Goal: Task Accomplishment & Management: Manage account settings

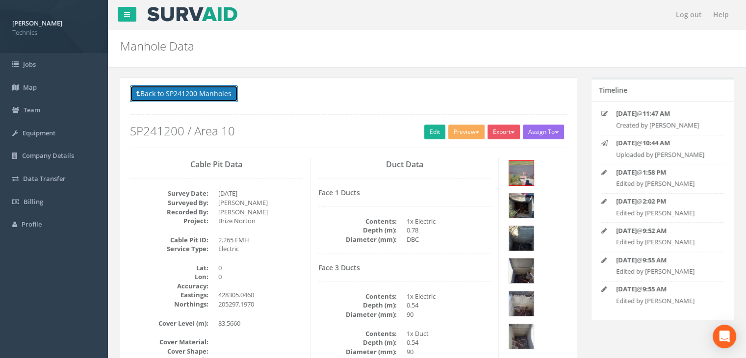
click at [205, 94] on button "Back to SP241200 Manholes" at bounding box center [184, 93] width 108 height 17
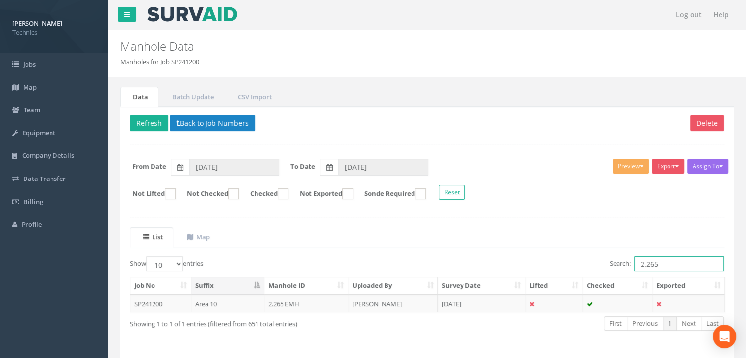
click at [669, 265] on input "2.265" at bounding box center [679, 264] width 90 height 15
type input "2.252"
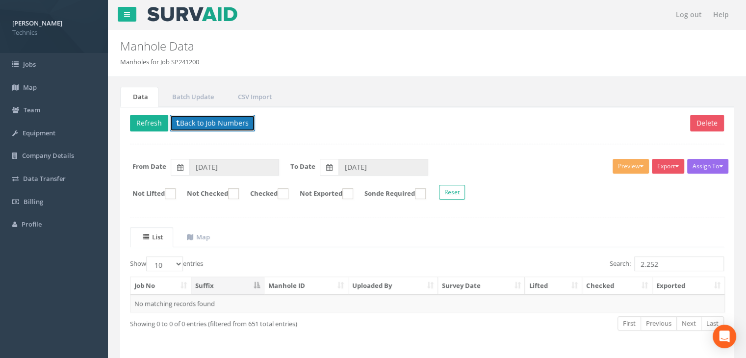
click at [225, 118] on button "Back to Job Numbers" at bounding box center [212, 123] width 85 height 17
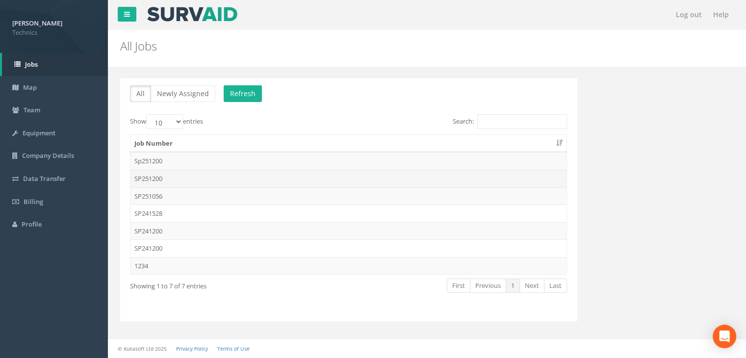
click at [216, 180] on td "SP251200" at bounding box center [349, 179] width 436 height 18
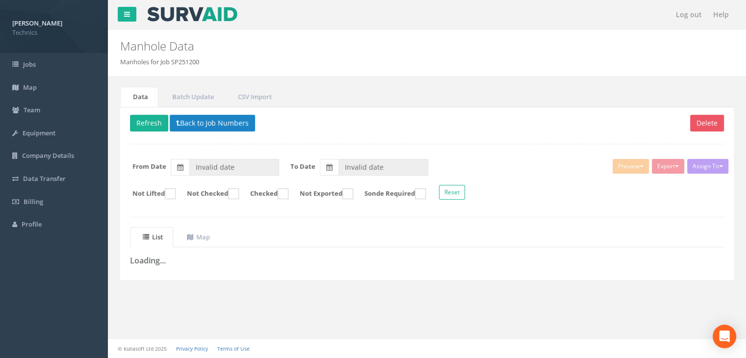
type input "[DATE]"
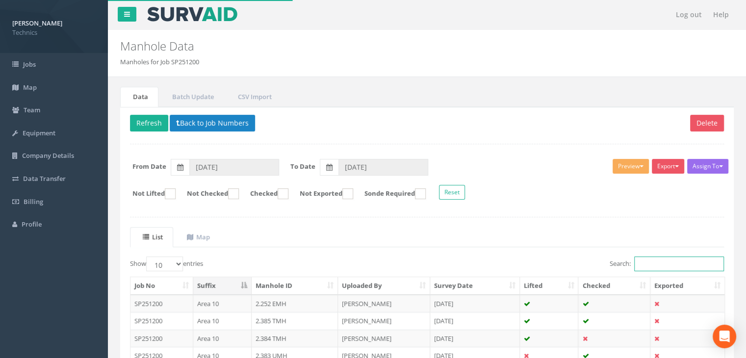
click at [648, 259] on input "Search:" at bounding box center [679, 264] width 90 height 15
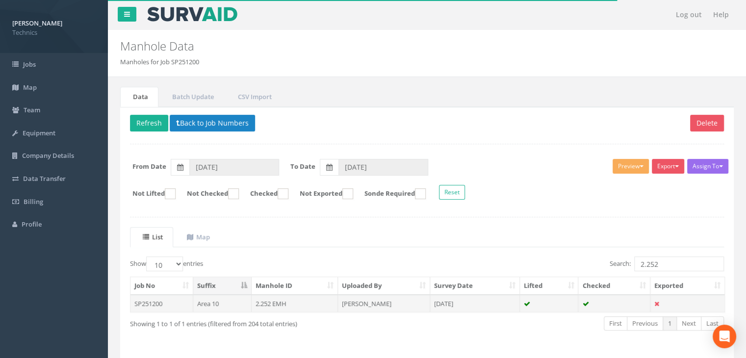
click at [346, 301] on td "[PERSON_NAME]" at bounding box center [384, 304] width 92 height 18
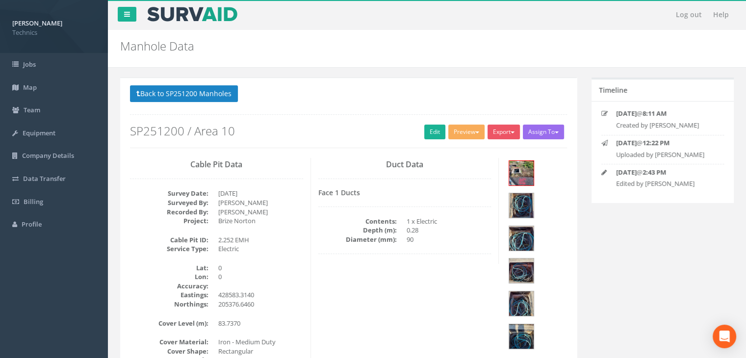
scroll to position [98, 0]
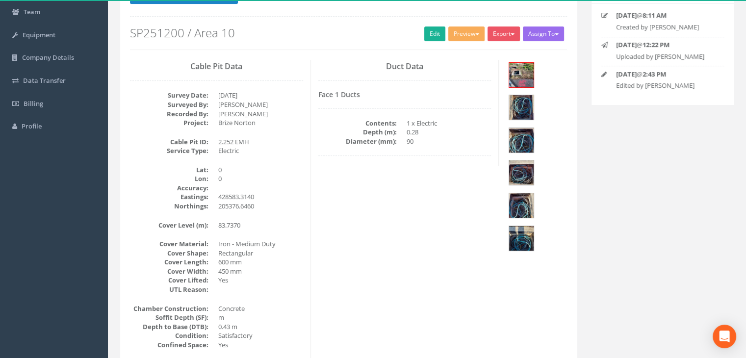
click at [399, 148] on div "Face 1 Ducts Contents: 1 x Electric Depth (m): 0.28 Diameter (mm): 90" at bounding box center [404, 123] width 173 height 65
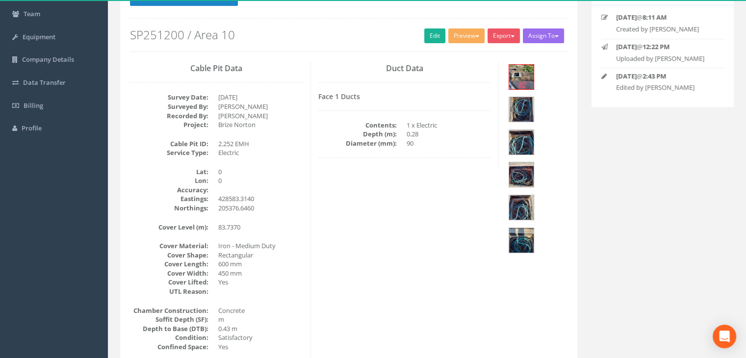
scroll to position [0, 0]
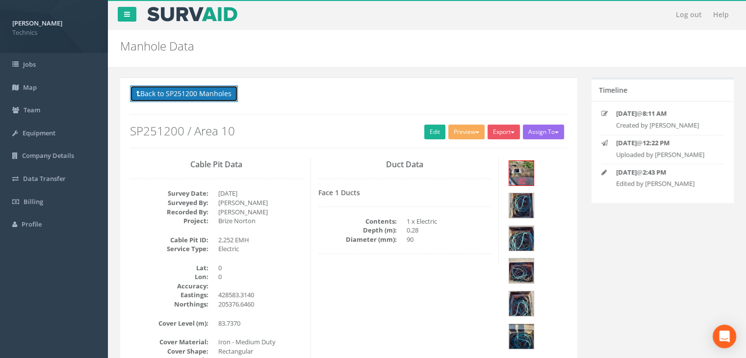
click at [224, 91] on button "Back to SP251200 Manholes" at bounding box center [184, 93] width 108 height 17
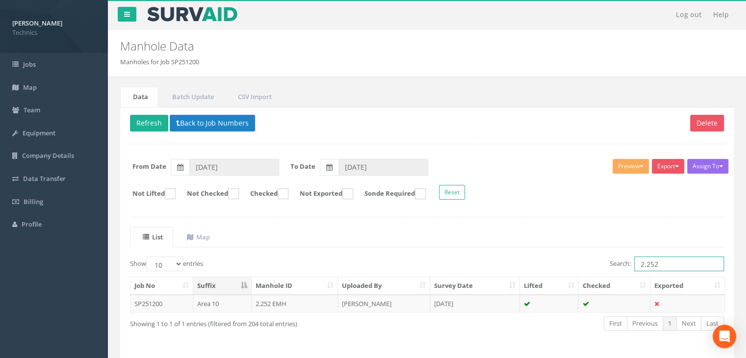
click at [673, 262] on input "2.252" at bounding box center [679, 264] width 90 height 15
type input "2.253"
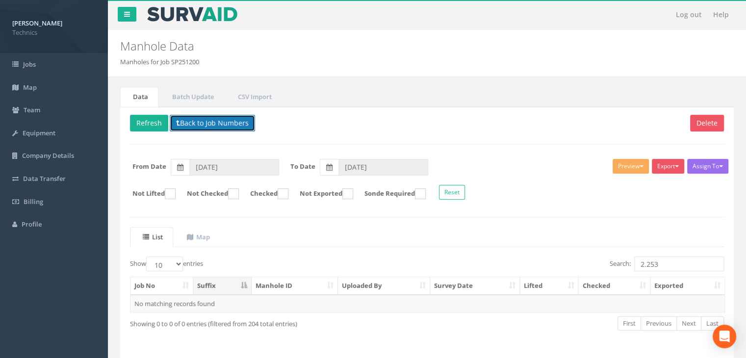
click at [230, 128] on button "Back to Job Numbers" at bounding box center [212, 123] width 85 height 17
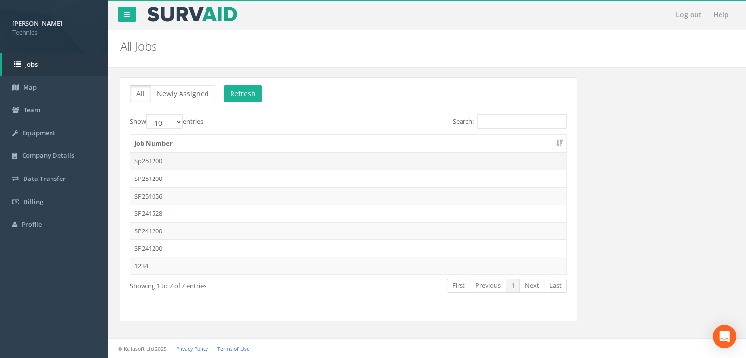
click at [201, 158] on td "Sp251200" at bounding box center [349, 161] width 436 height 18
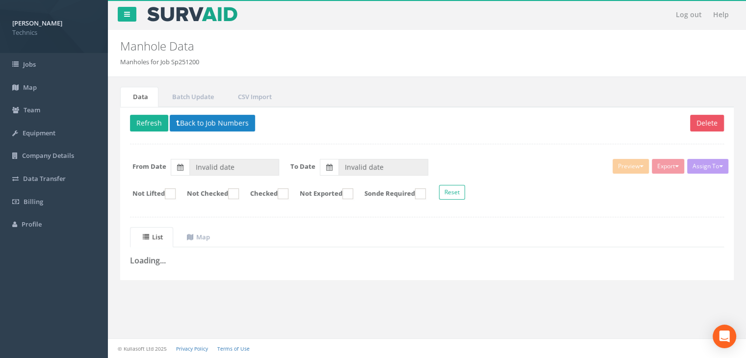
type input "[DATE]"
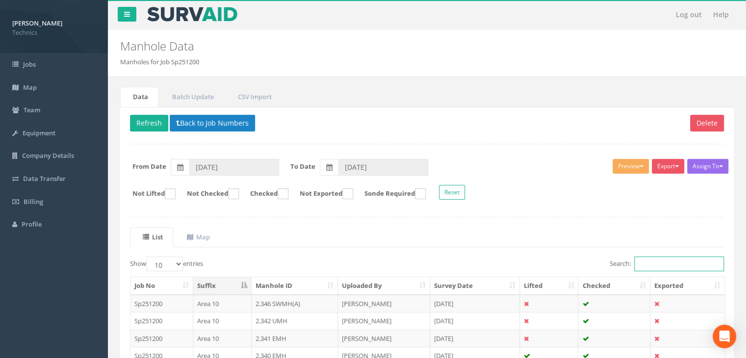
click at [659, 263] on input "Search:" at bounding box center [679, 264] width 90 height 15
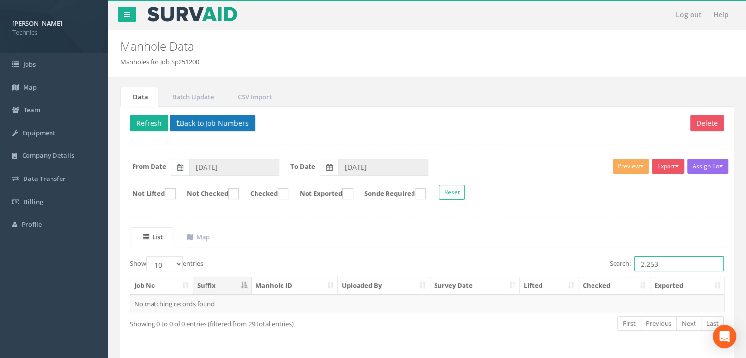
type input "2.253"
click at [245, 115] on button "Back to Job Numbers" at bounding box center [212, 123] width 85 height 17
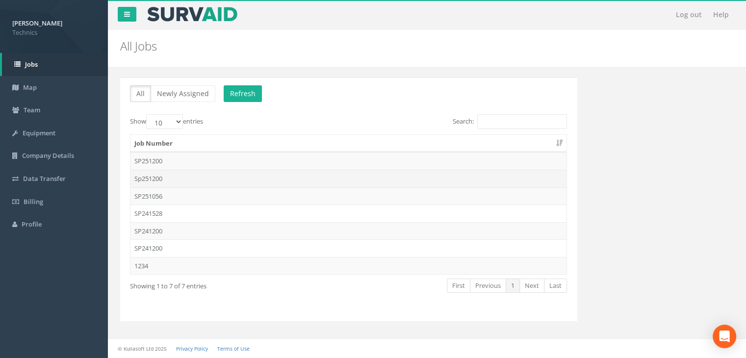
click at [178, 176] on td "Sp251200" at bounding box center [349, 179] width 436 height 18
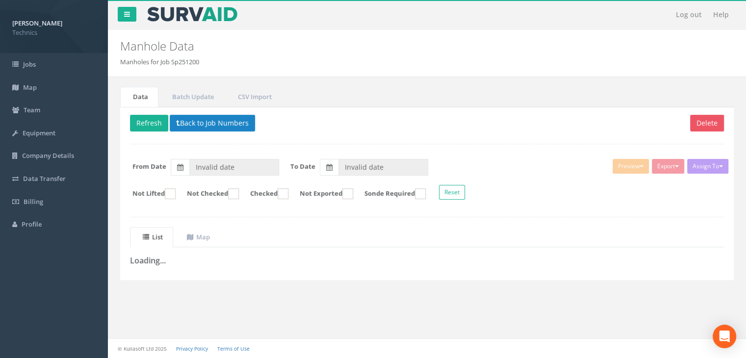
type input "[DATE]"
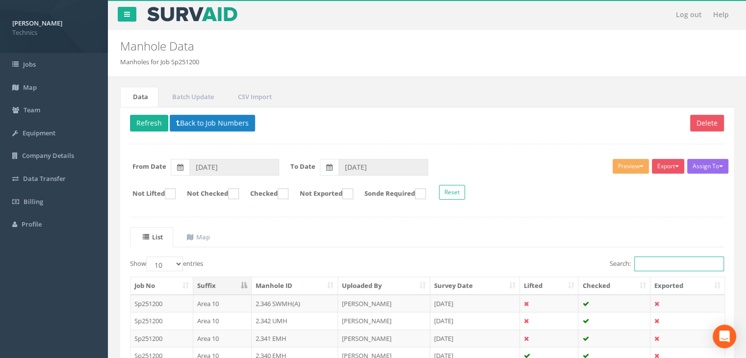
click at [649, 260] on input "Search:" at bounding box center [679, 264] width 90 height 15
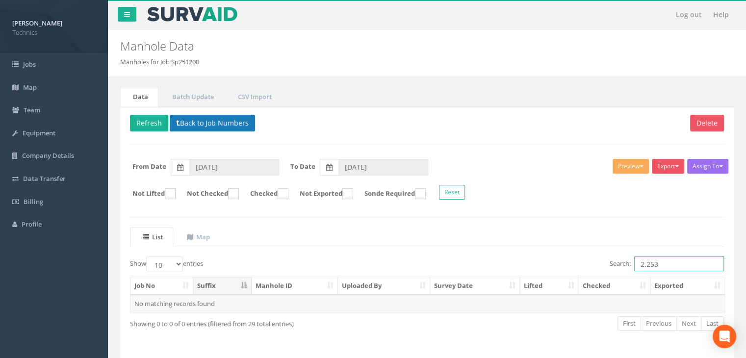
type input "2.253"
click at [232, 130] on button "Back to Job Numbers" at bounding box center [212, 123] width 85 height 17
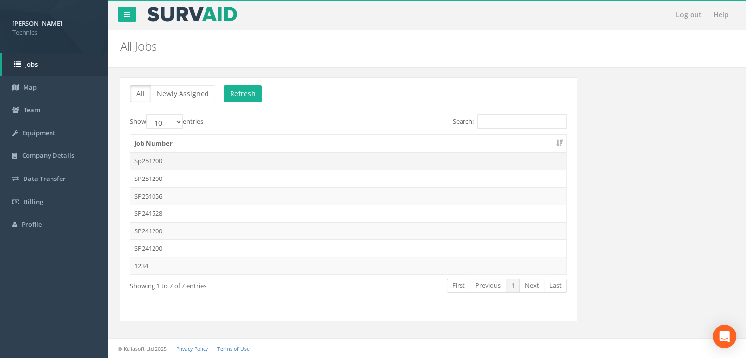
click at [189, 164] on td "Sp251200" at bounding box center [349, 161] width 436 height 18
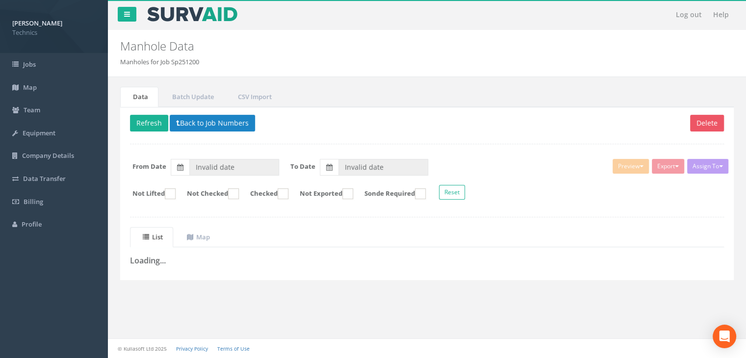
type input "[DATE]"
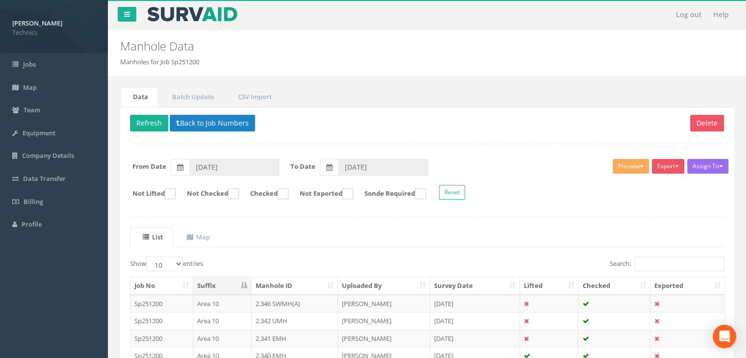
click at [277, 285] on th "Manhole ID" at bounding box center [295, 286] width 87 height 18
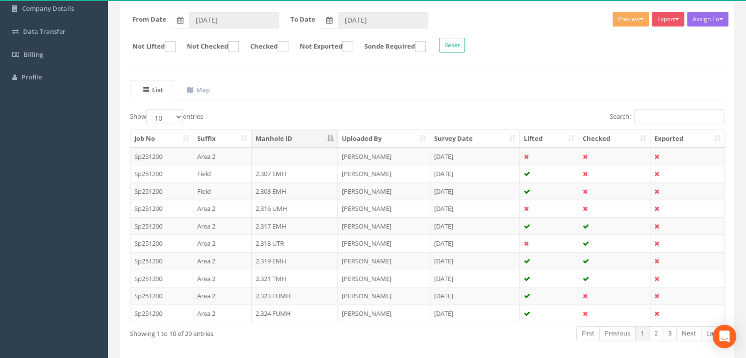
click at [172, 106] on div "List Map Show 10 25 50 100 entries Search: Job No Suffix Manhole ID Uploaded By…" at bounding box center [427, 219] width 594 height 278
click at [174, 114] on select "10 25 50 100" at bounding box center [164, 116] width 37 height 15
select select "100"
click at [148, 109] on select "10 25 50 100" at bounding box center [164, 116] width 37 height 15
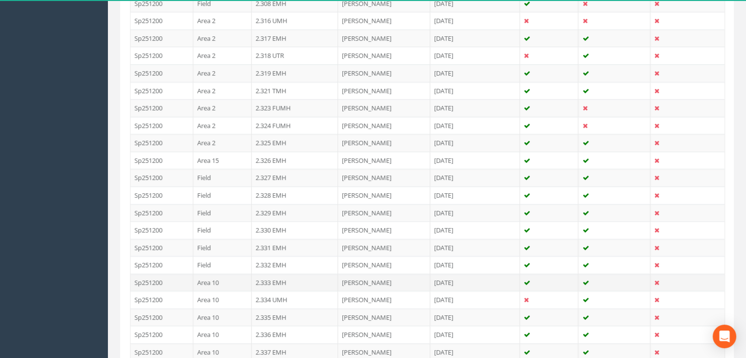
scroll to position [196, 0]
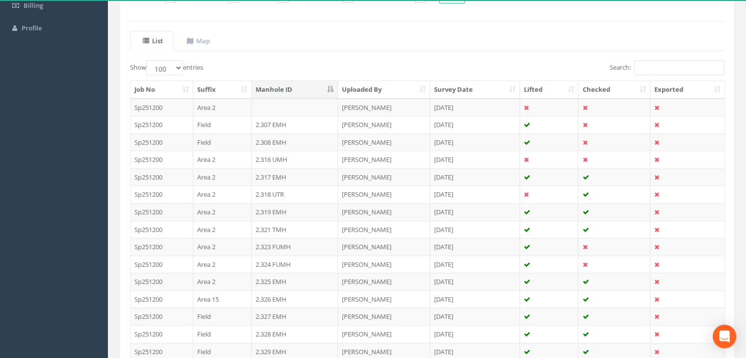
click at [289, 87] on th "Manhole ID" at bounding box center [295, 90] width 87 height 18
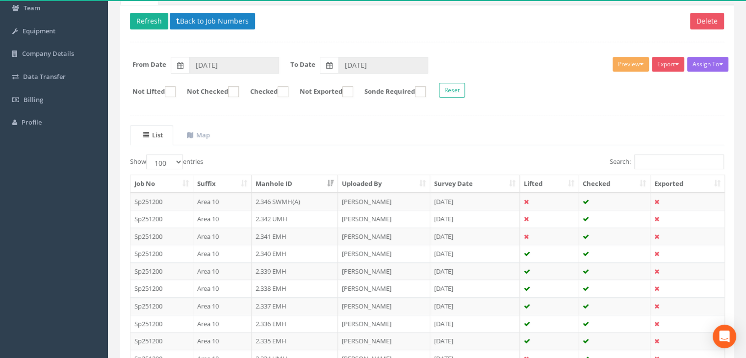
scroll to position [98, 0]
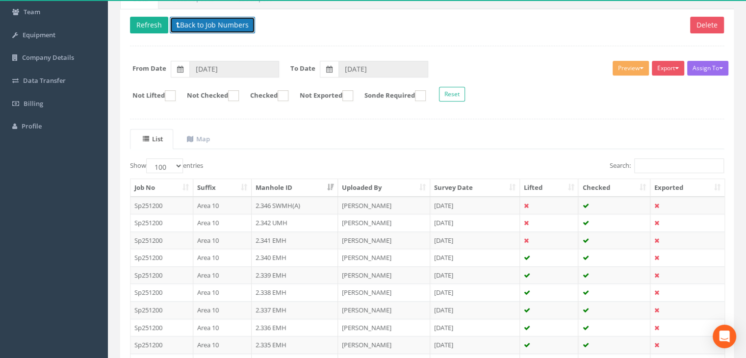
click at [206, 23] on button "Back to Job Numbers" at bounding box center [212, 25] width 85 height 17
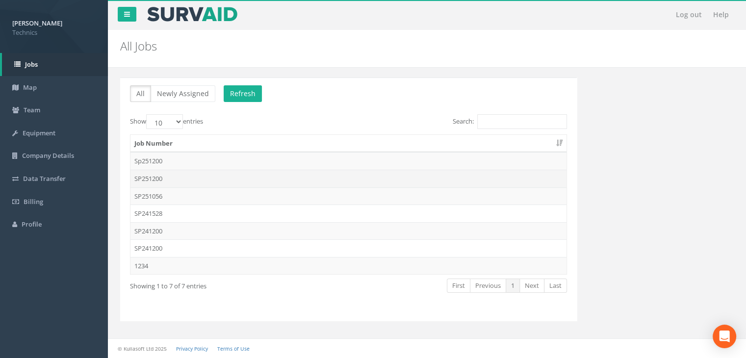
click at [179, 181] on td "SP251200" at bounding box center [349, 179] width 436 height 18
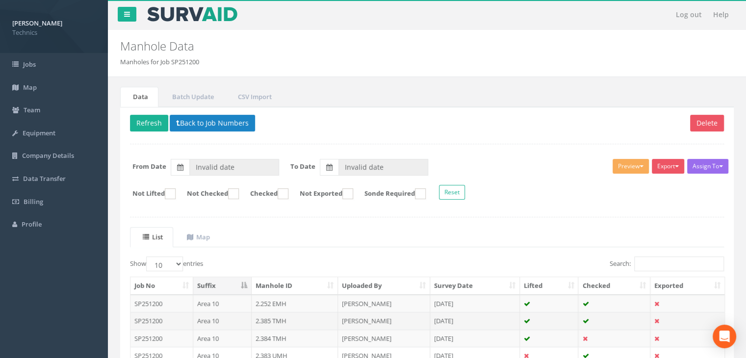
type input "[DATE]"
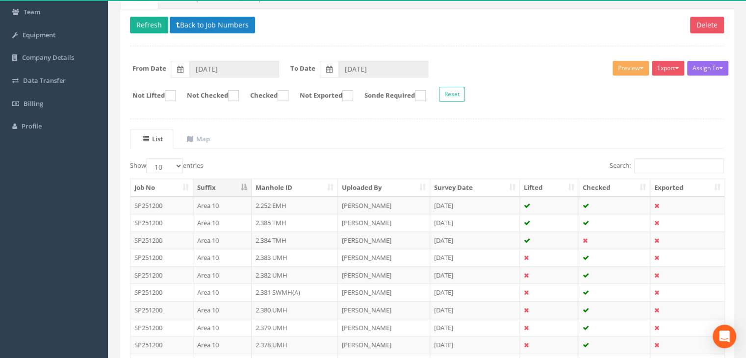
click at [279, 188] on th "Manhole ID" at bounding box center [295, 188] width 87 height 18
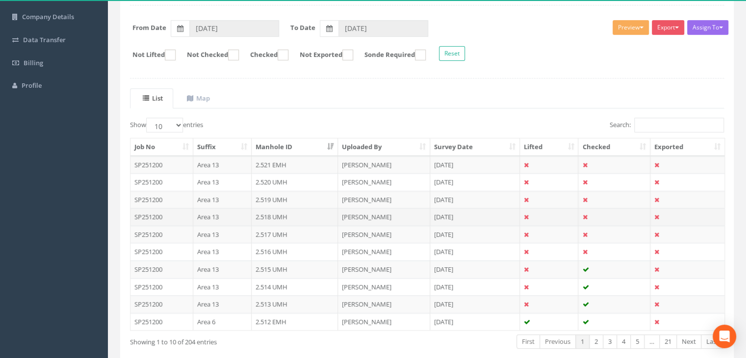
scroll to position [186, 0]
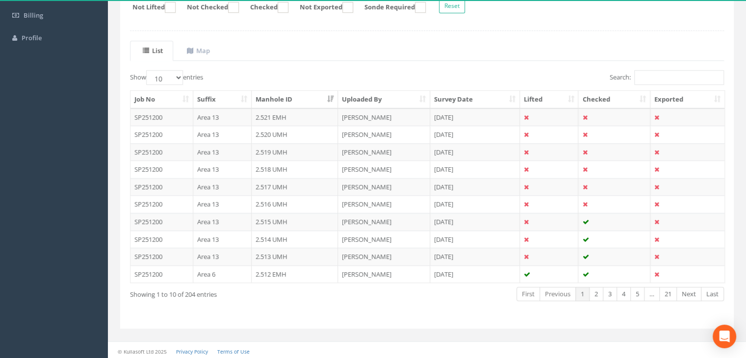
click at [292, 101] on th "Manhole ID" at bounding box center [295, 100] width 87 height 18
click at [171, 77] on select "10 25 50 100" at bounding box center [164, 77] width 37 height 15
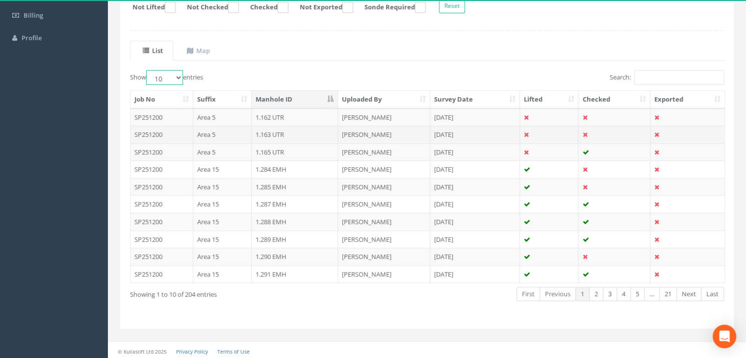
select select "100"
click at [148, 70] on select "10 25 50 100" at bounding box center [164, 77] width 37 height 15
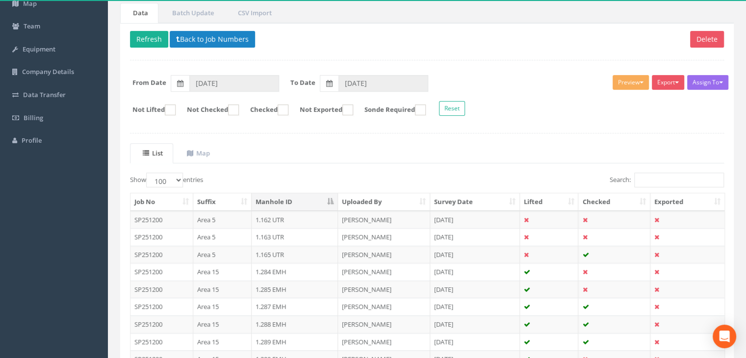
scroll to position [0, 0]
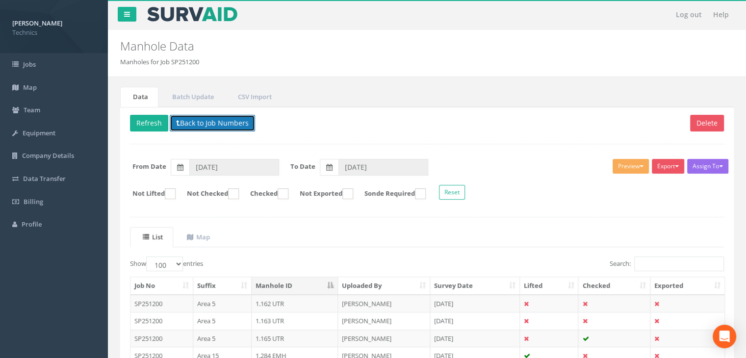
click at [202, 124] on button "Back to Job Numbers" at bounding box center [212, 123] width 85 height 17
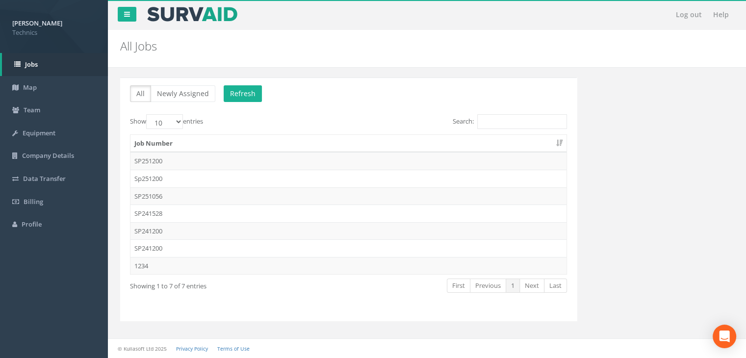
click at [191, 253] on td "SP241200" at bounding box center [349, 248] width 436 height 18
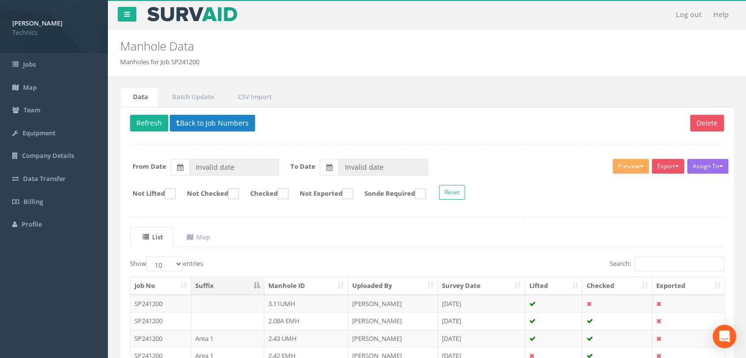
type input "[DATE]"
click at [654, 262] on input "Search:" at bounding box center [679, 264] width 90 height 15
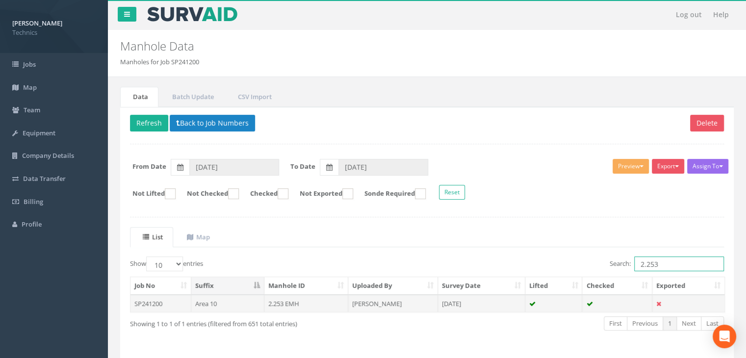
type input "2.253"
click at [381, 301] on td "[PERSON_NAME]" at bounding box center [393, 304] width 90 height 18
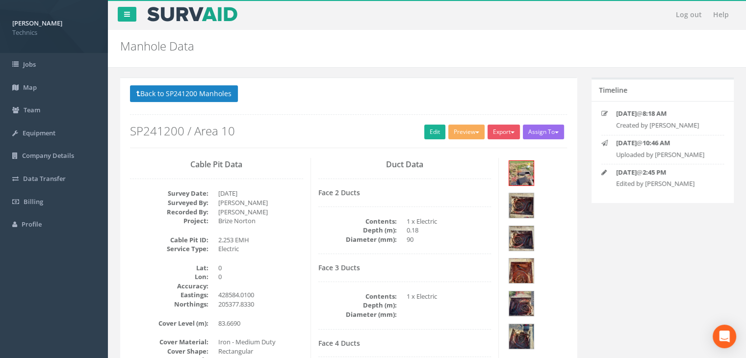
scroll to position [98, 0]
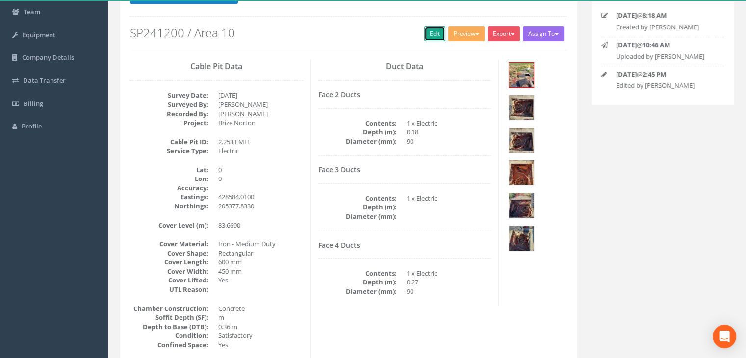
click at [429, 33] on link "Edit" at bounding box center [434, 33] width 21 height 15
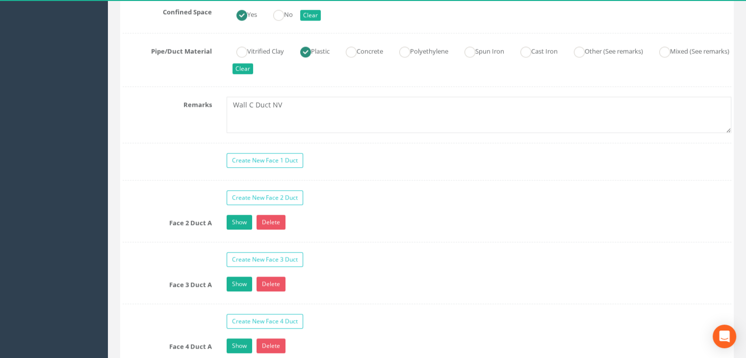
scroll to position [932, 0]
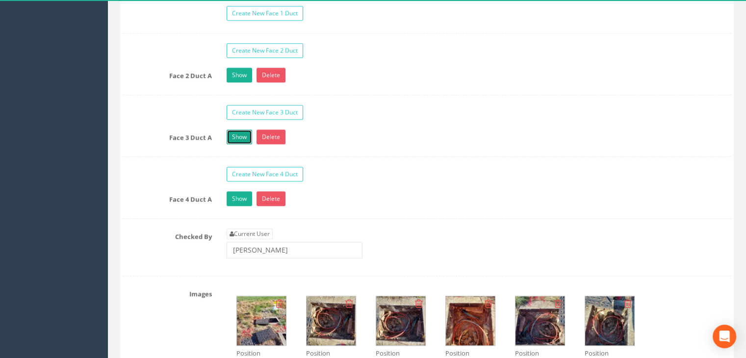
click at [241, 130] on link "Show" at bounding box center [240, 137] width 26 height 15
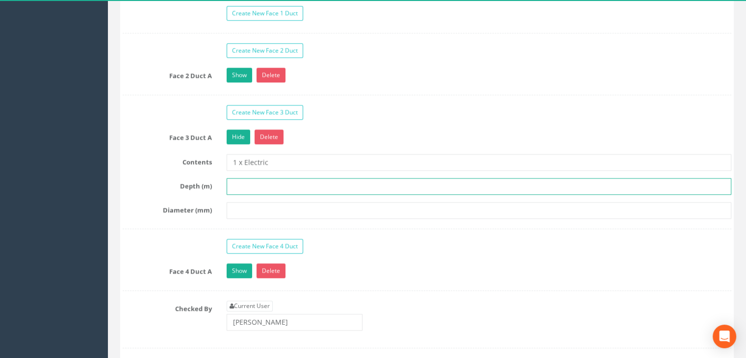
click at [247, 186] on input "text" at bounding box center [479, 186] width 505 height 17
type input "0.24"
click at [242, 202] on input "text" at bounding box center [479, 210] width 505 height 17
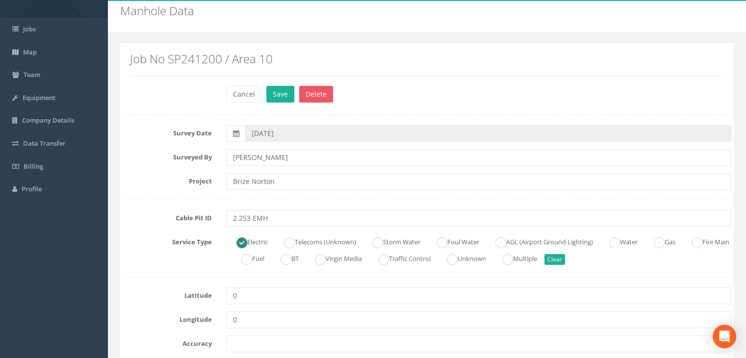
scroll to position [0, 0]
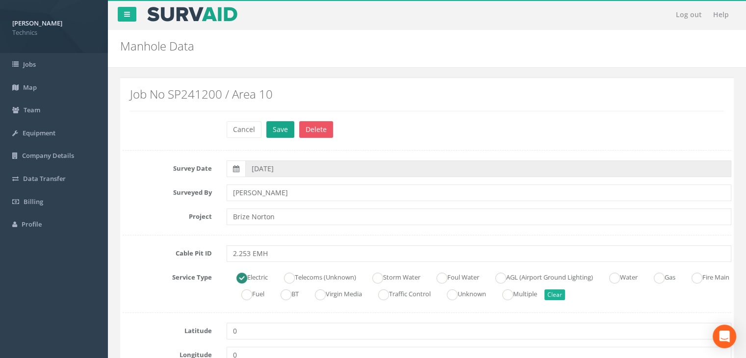
type input "DBC"
click at [275, 131] on button "Save" at bounding box center [280, 129] width 28 height 17
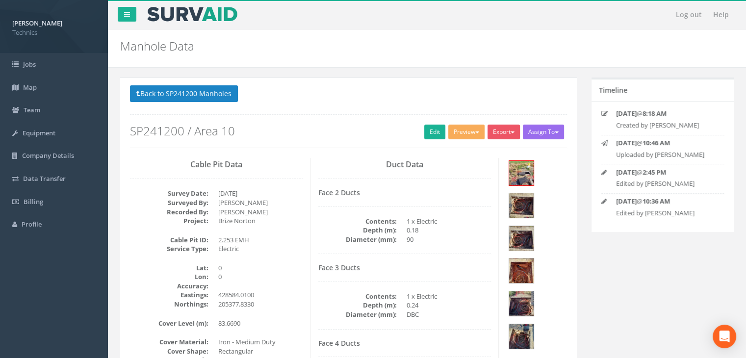
click at [396, 136] on h2 "SP241200 / Area 10" at bounding box center [348, 131] width 437 height 13
click at [226, 95] on button "Back to SP241200 Manholes" at bounding box center [184, 93] width 108 height 17
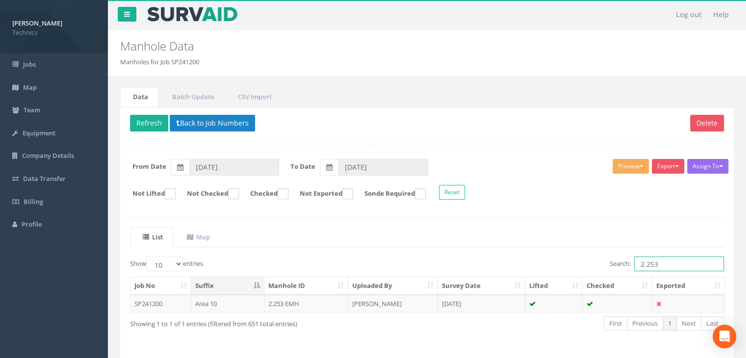
click at [669, 264] on input "2.253" at bounding box center [679, 264] width 90 height 15
type input "2.256"
click at [474, 302] on td "[DATE]" at bounding box center [481, 304] width 87 height 18
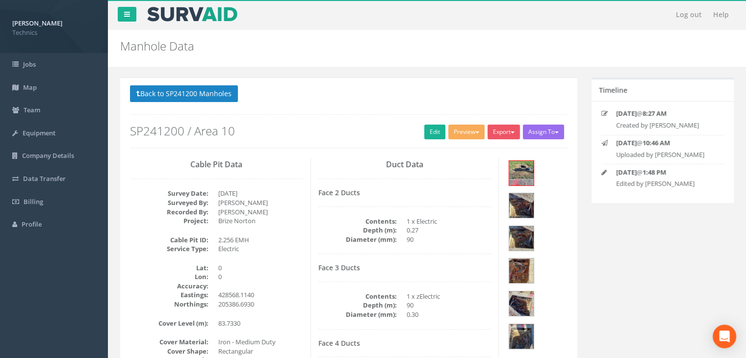
scroll to position [98, 0]
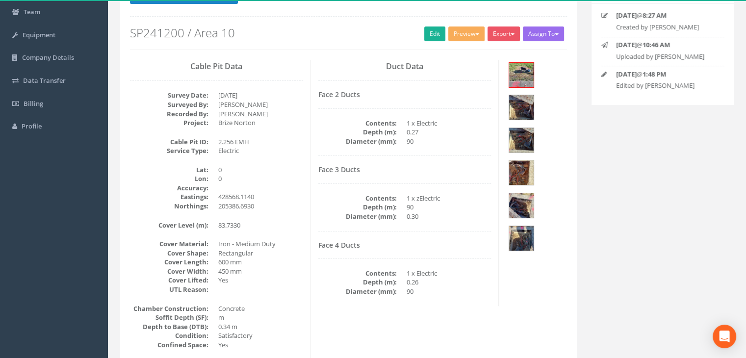
click at [427, 142] on dd "90" at bounding box center [449, 141] width 85 height 9
click at [433, 36] on link "Edit" at bounding box center [434, 33] width 21 height 15
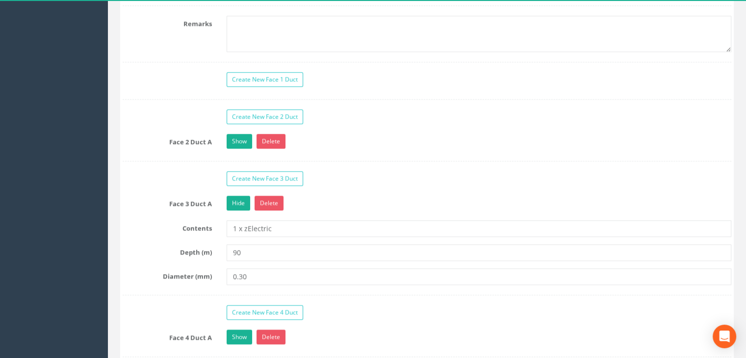
scroll to position [883, 0]
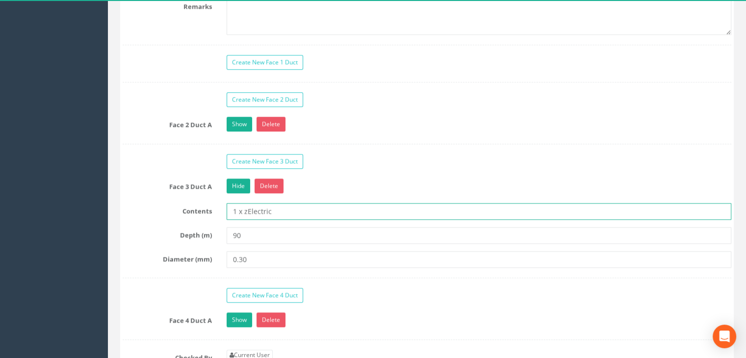
click at [246, 208] on input "1 x zElectric" at bounding box center [479, 211] width 505 height 17
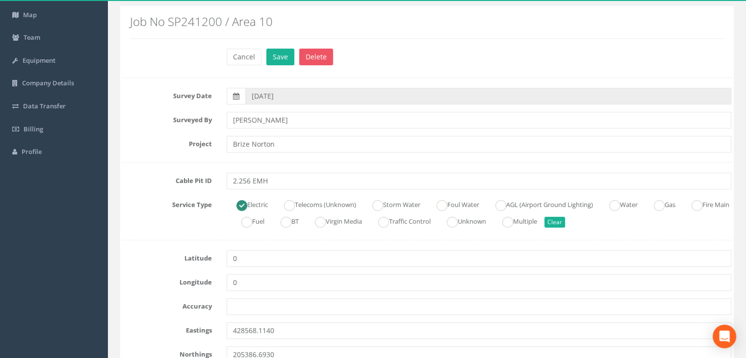
scroll to position [0, 0]
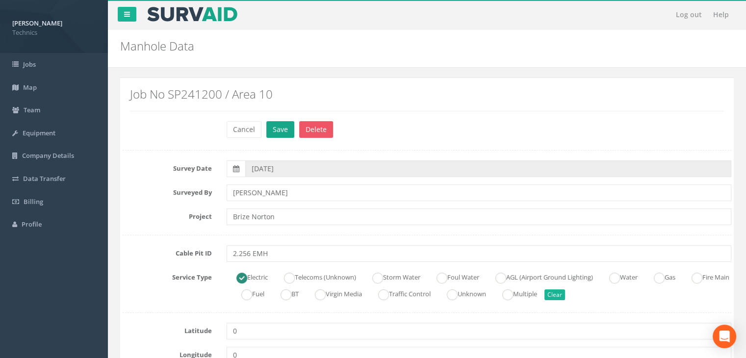
type input "1 x Electric"
click at [270, 132] on button "Save" at bounding box center [280, 129] width 28 height 17
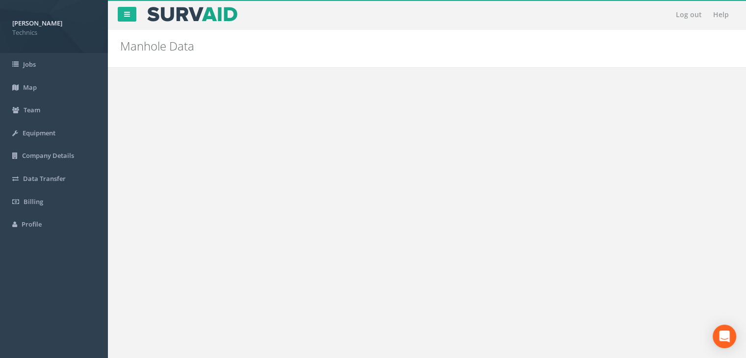
click at [225, 97] on button "Back to SP241200 Manholes" at bounding box center [184, 93] width 108 height 17
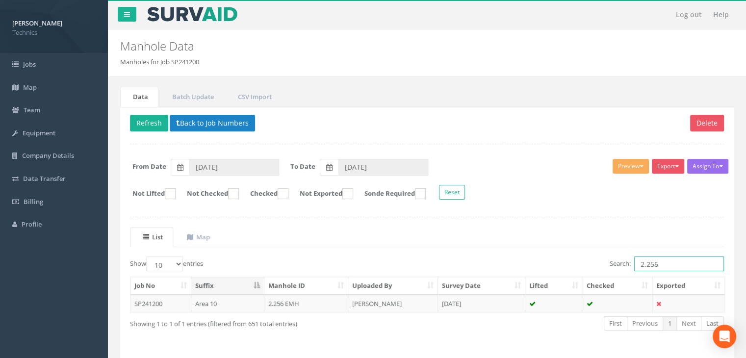
click at [670, 260] on input "2.256" at bounding box center [679, 264] width 90 height 15
click at [449, 303] on td "[DATE]" at bounding box center [481, 304] width 87 height 18
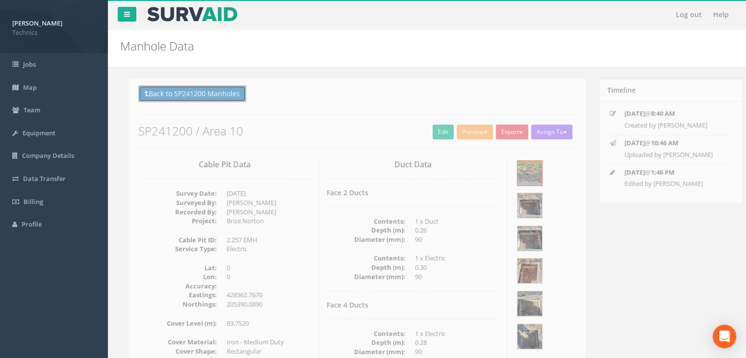
click at [220, 89] on button "Back to SP241200 Manholes" at bounding box center [184, 93] width 108 height 17
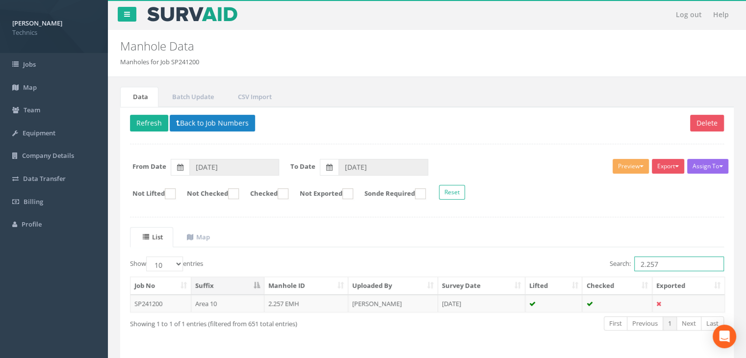
click at [671, 262] on input "2.257" at bounding box center [679, 264] width 90 height 15
type input "2.258"
click at [393, 297] on td "[PERSON_NAME]" at bounding box center [393, 304] width 90 height 18
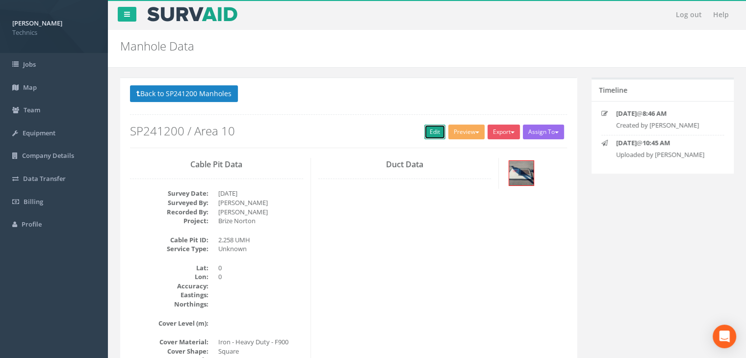
click at [424, 130] on link "Edit" at bounding box center [434, 132] width 21 height 15
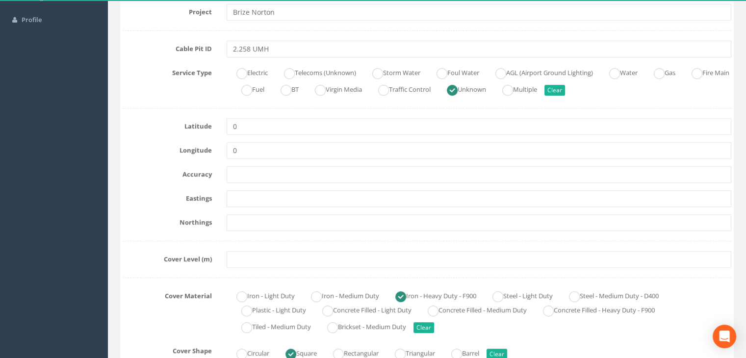
scroll to position [245, 0]
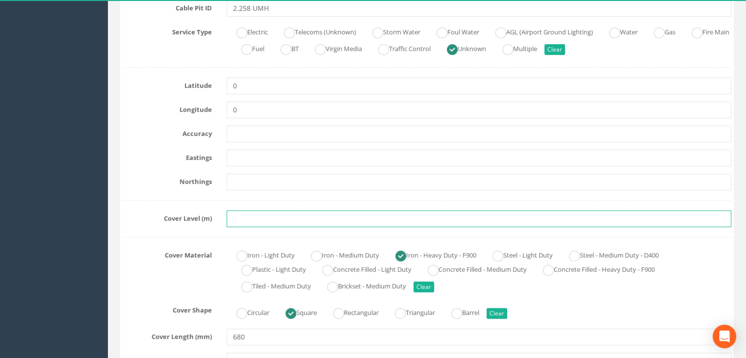
click at [263, 211] on input "text" at bounding box center [479, 218] width 505 height 17
paste input "83.7708"
type input "83.7708"
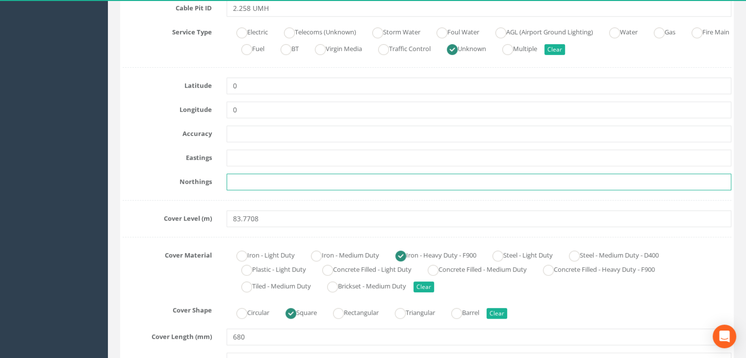
click at [271, 179] on input "text" at bounding box center [479, 182] width 505 height 17
paste input "205365.2154"
type input "205365.2154"
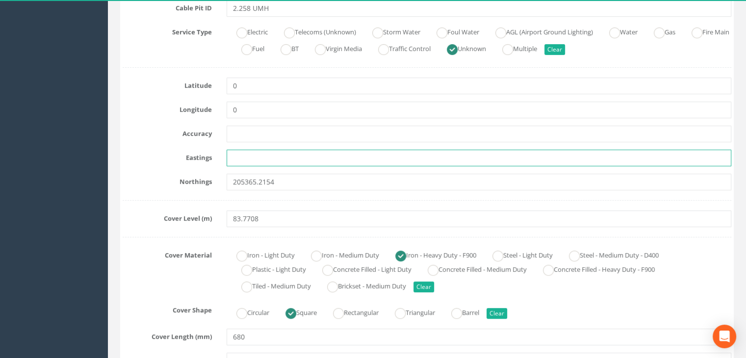
click at [257, 154] on input "text" at bounding box center [479, 158] width 505 height 17
paste input "428529.0885"
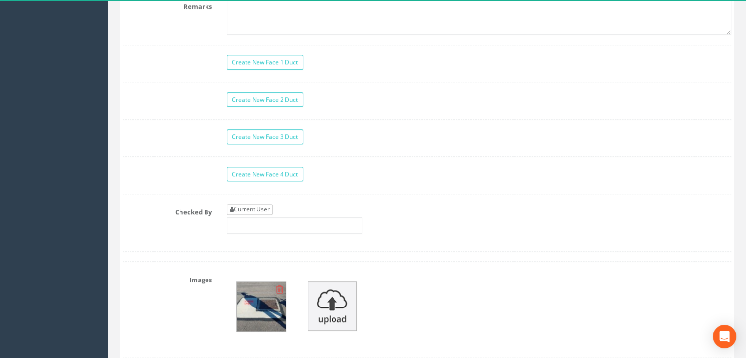
type input "428529.0885"
click at [253, 204] on link "Current User" at bounding box center [250, 209] width 46 height 11
type input "[PERSON_NAME]"
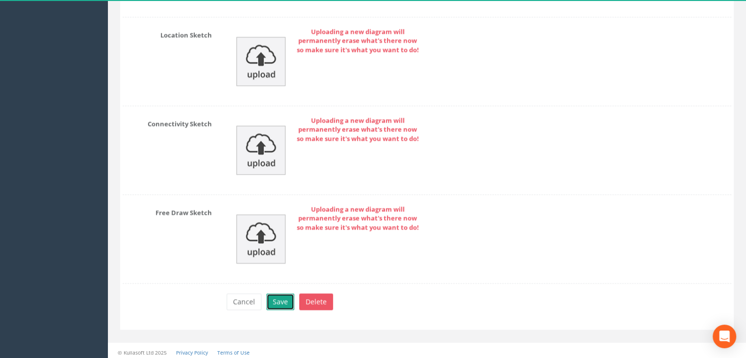
click at [276, 296] on button "Save" at bounding box center [280, 301] width 28 height 17
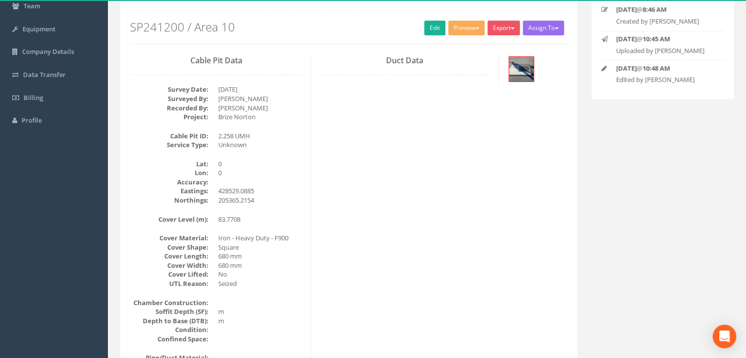
scroll to position [21, 0]
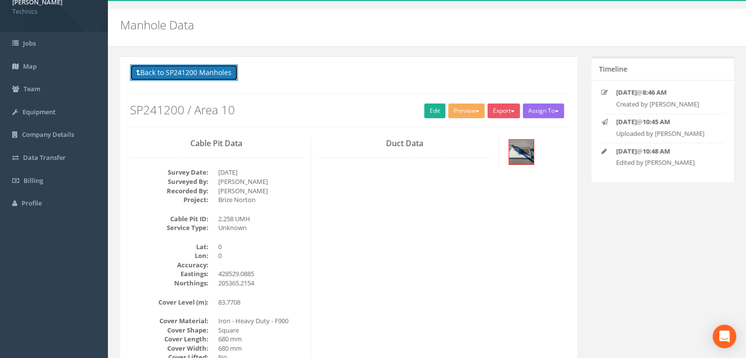
click at [219, 76] on button "Back to SP241200 Manholes" at bounding box center [184, 72] width 108 height 17
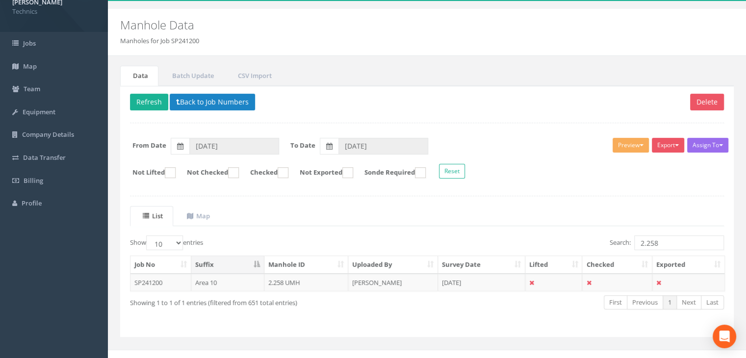
click at [377, 216] on ul "List Map" at bounding box center [427, 216] width 594 height 20
click at [667, 242] on input "2.258" at bounding box center [679, 243] width 90 height 15
type input "2.259"
click at [454, 288] on td "[DATE]" at bounding box center [481, 283] width 87 height 18
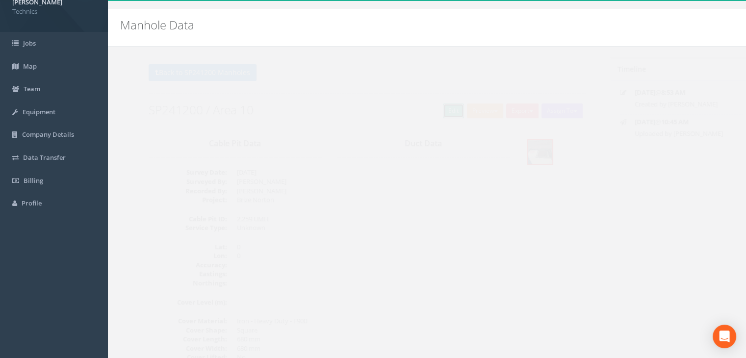
click at [438, 111] on link "Edit" at bounding box center [434, 111] width 21 height 15
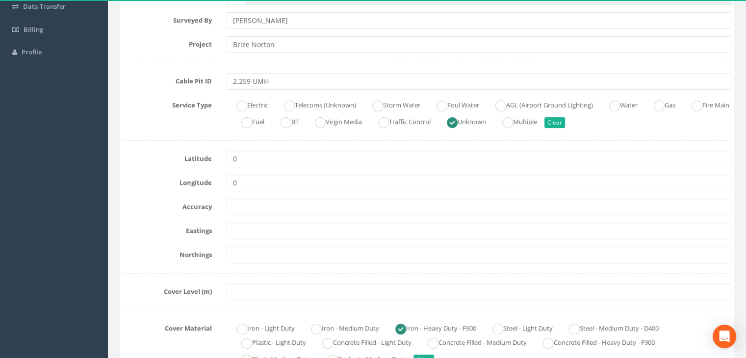
scroll to position [217, 0]
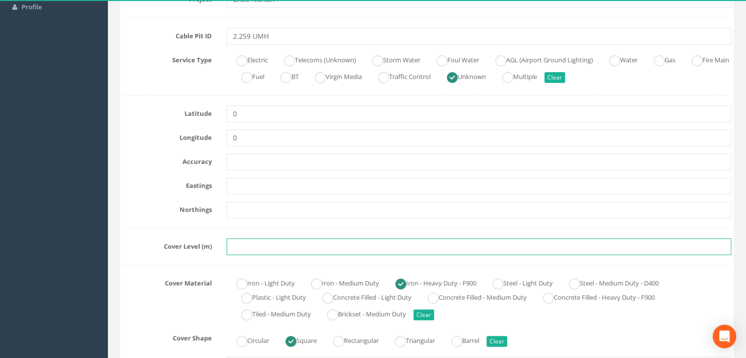
click at [265, 242] on input "text" at bounding box center [479, 246] width 505 height 17
paste input "83.9334"
type input "83.9334"
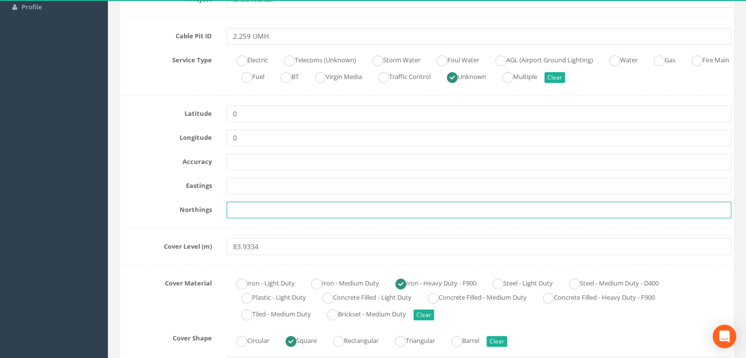
click at [274, 210] on input "text" at bounding box center [479, 210] width 505 height 17
paste input "205351.7001"
type input "205351.7001"
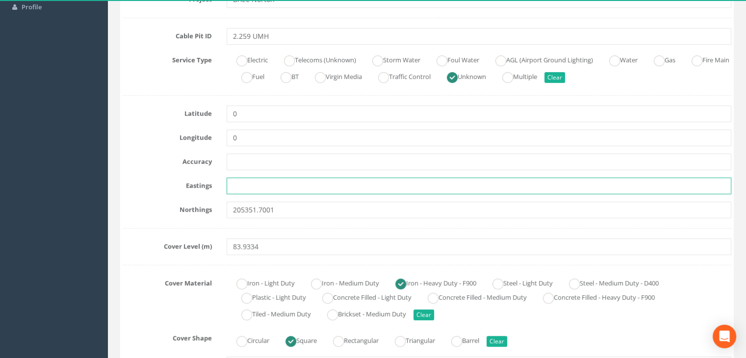
click at [254, 179] on input "text" at bounding box center [479, 186] width 505 height 17
paste input "428483.7870"
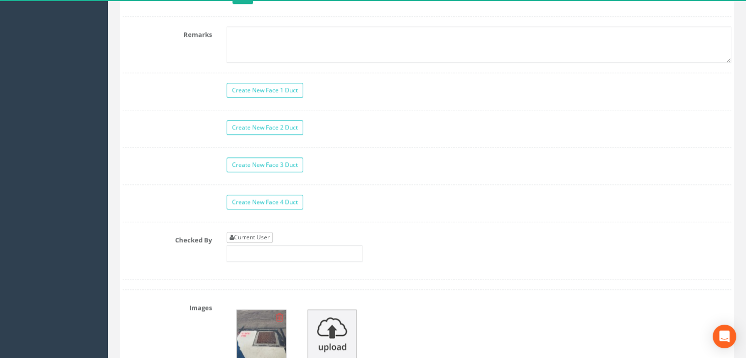
type input "428483.7870"
click at [257, 238] on link "Current User" at bounding box center [250, 237] width 46 height 11
type input "[PERSON_NAME]"
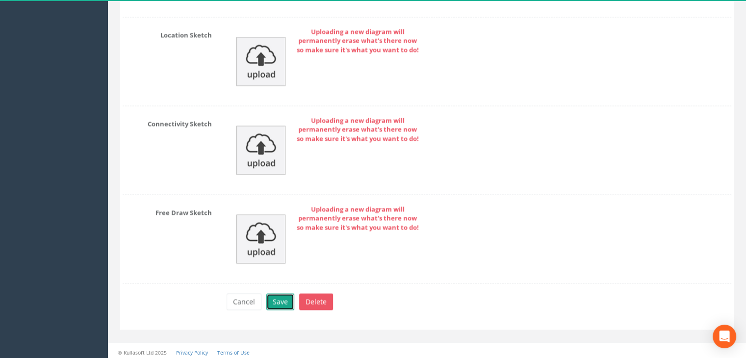
click at [285, 300] on button "Save" at bounding box center [280, 301] width 28 height 17
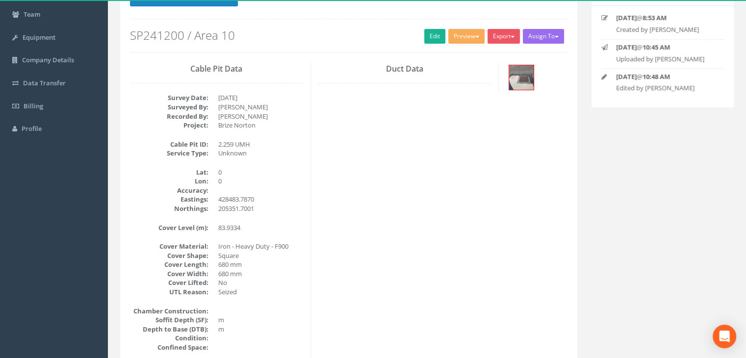
scroll to position [0, 0]
